Goal: Transaction & Acquisition: Purchase product/service

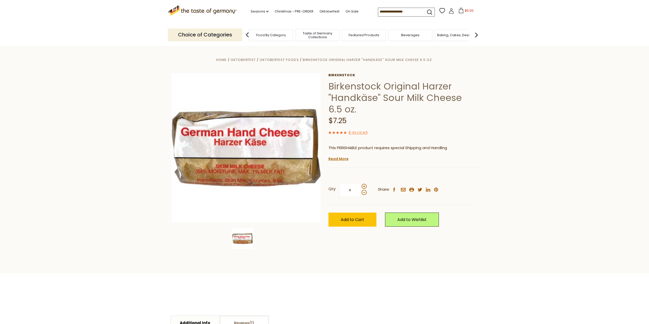
click at [276, 34] on span "Food By Category" at bounding box center [271, 35] width 30 height 4
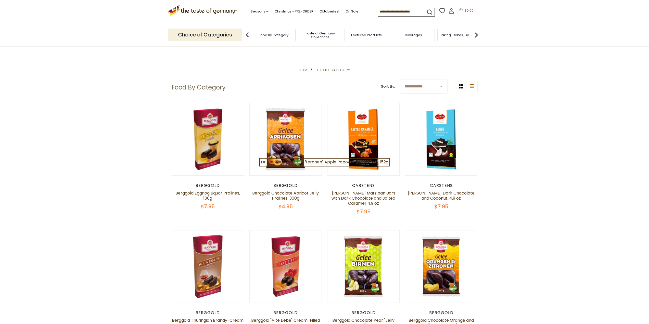
click at [477, 35] on img at bounding box center [476, 35] width 10 height 10
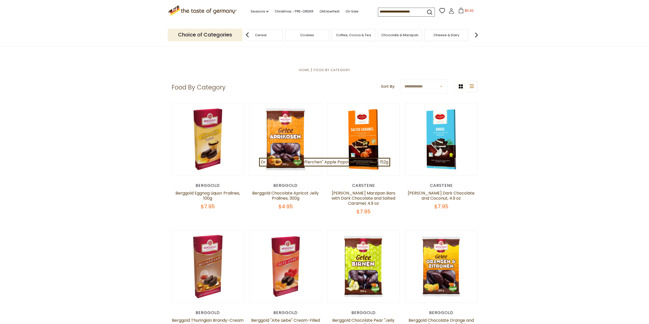
click at [477, 35] on img at bounding box center [476, 35] width 10 height 10
click at [381, 35] on span "Cheese & Dairy" at bounding box center [379, 35] width 26 height 4
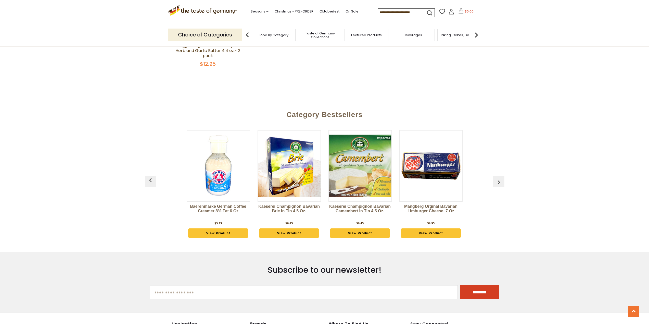
scroll to position [841, 0]
